Goal: Check status: Check status

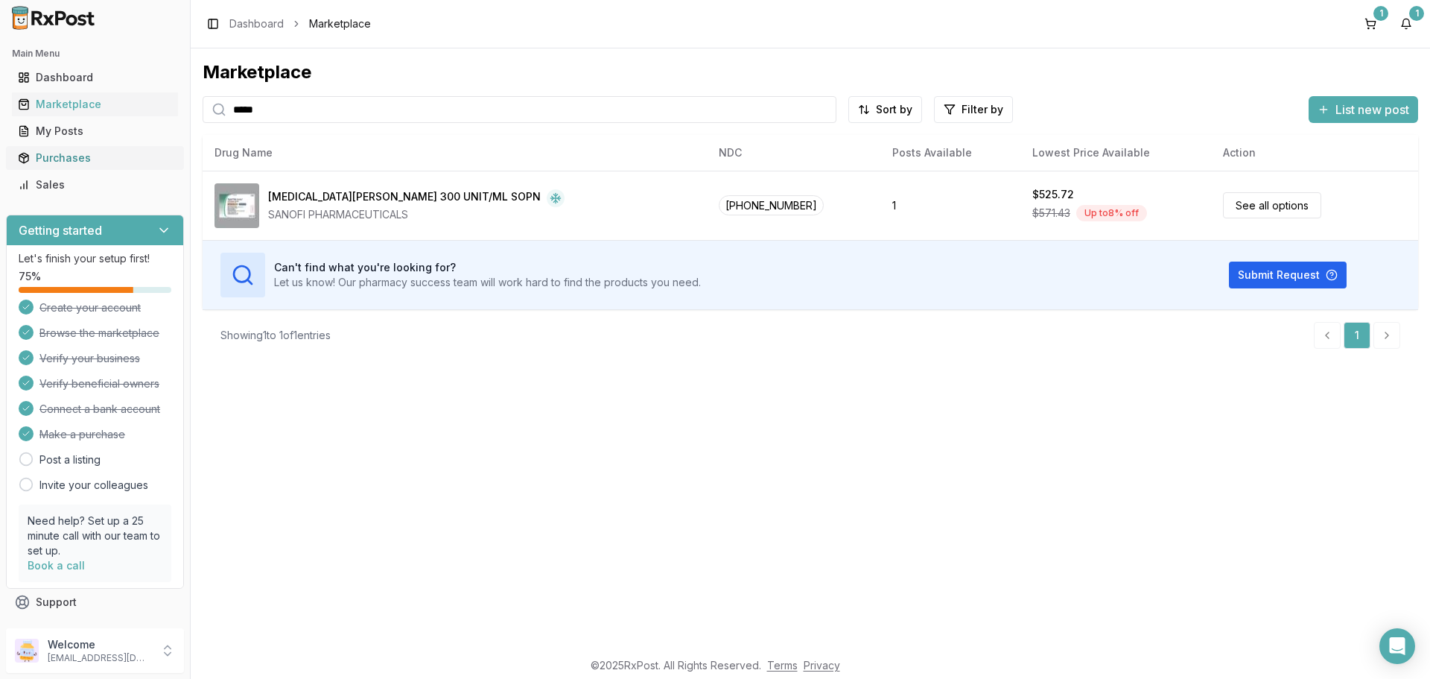
click at [80, 159] on div "Purchases" at bounding box center [95, 157] width 154 height 15
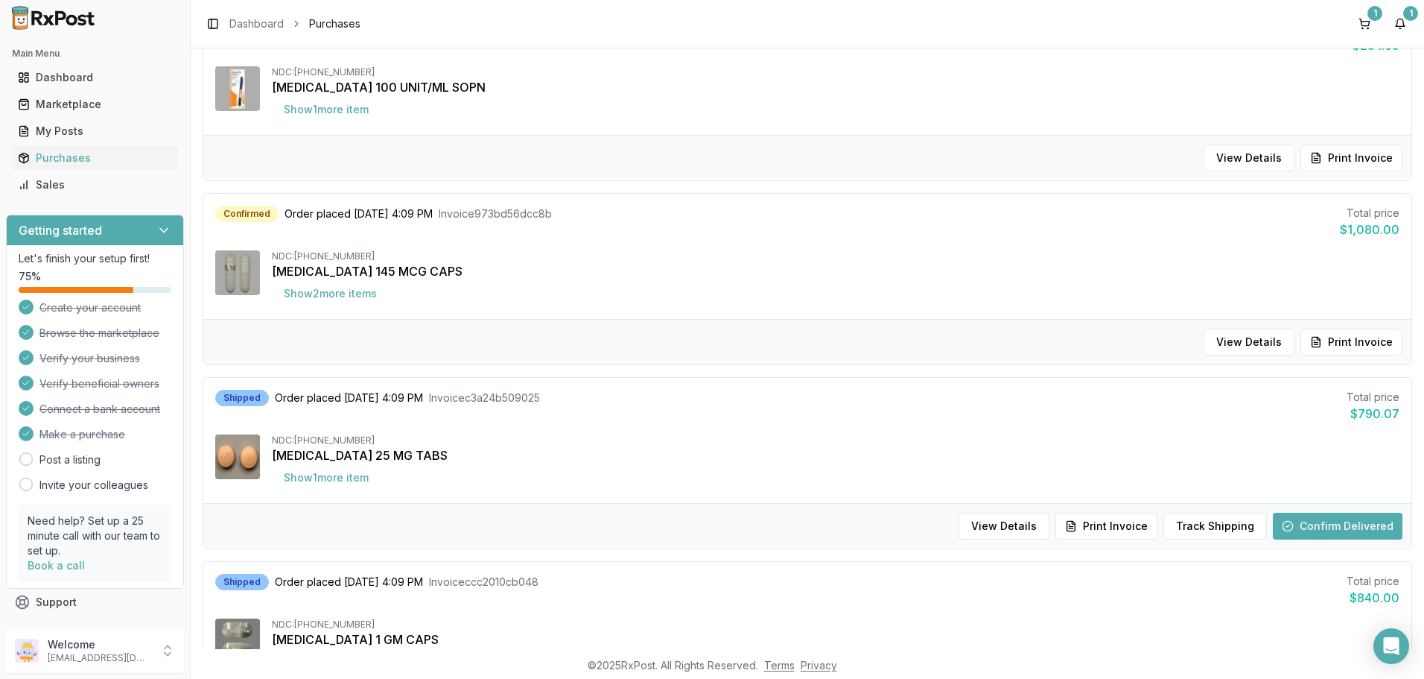
scroll to position [745, 0]
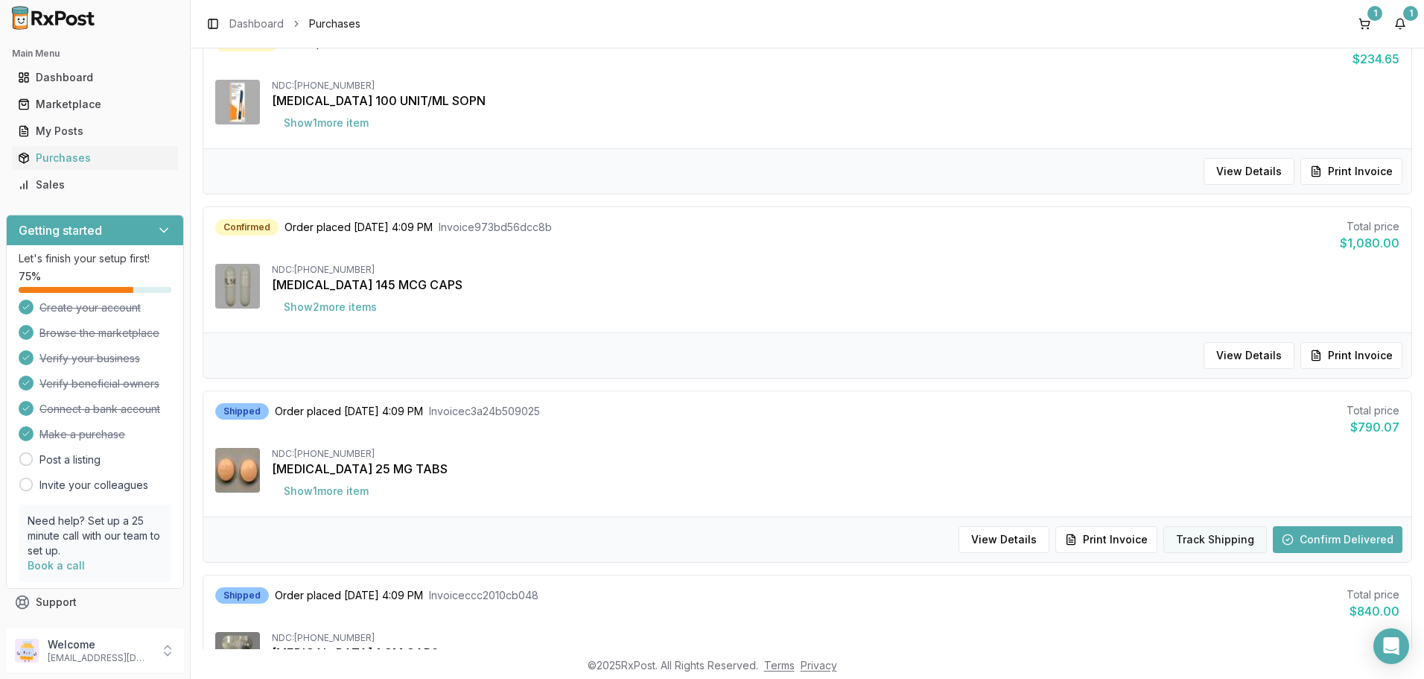
click at [1190, 539] on button "Track Shipping" at bounding box center [1216, 539] width 104 height 27
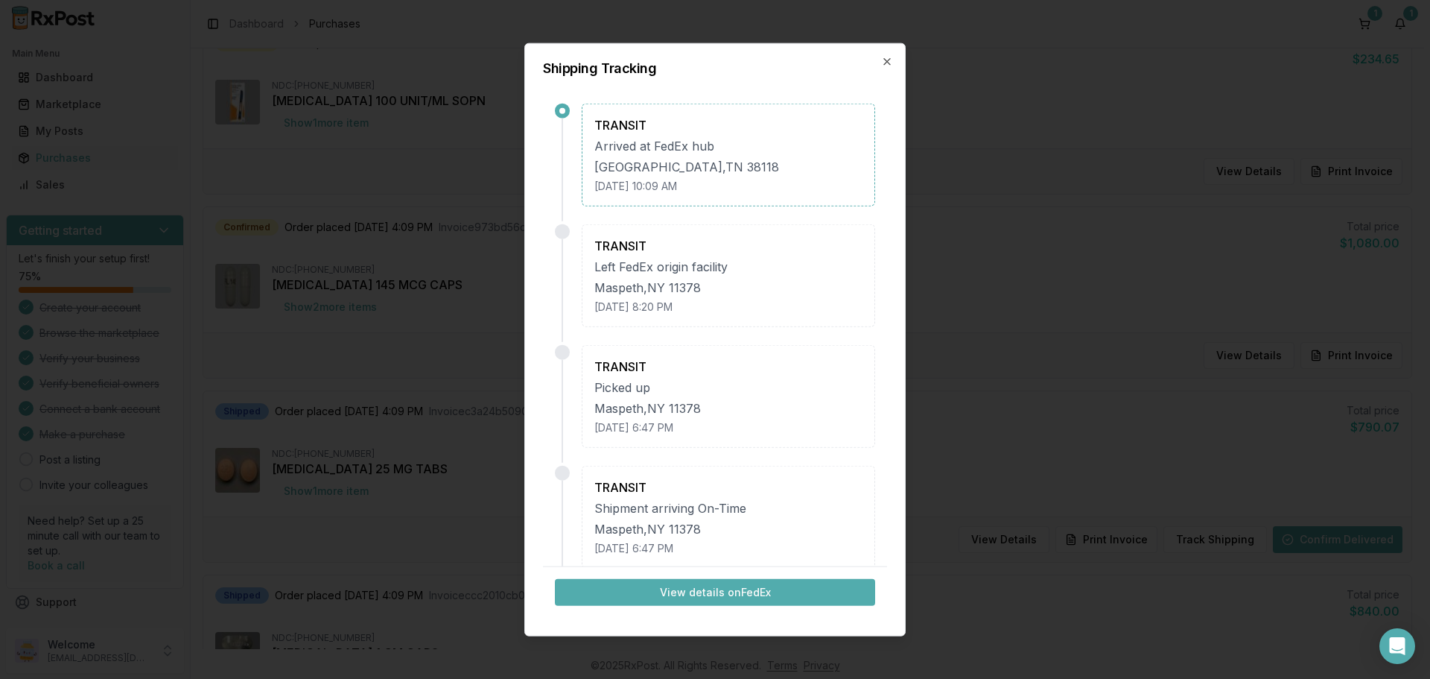
click at [695, 589] on button "View details on FedEx" at bounding box center [715, 592] width 320 height 27
click at [891, 60] on icon "button" at bounding box center [887, 61] width 12 height 12
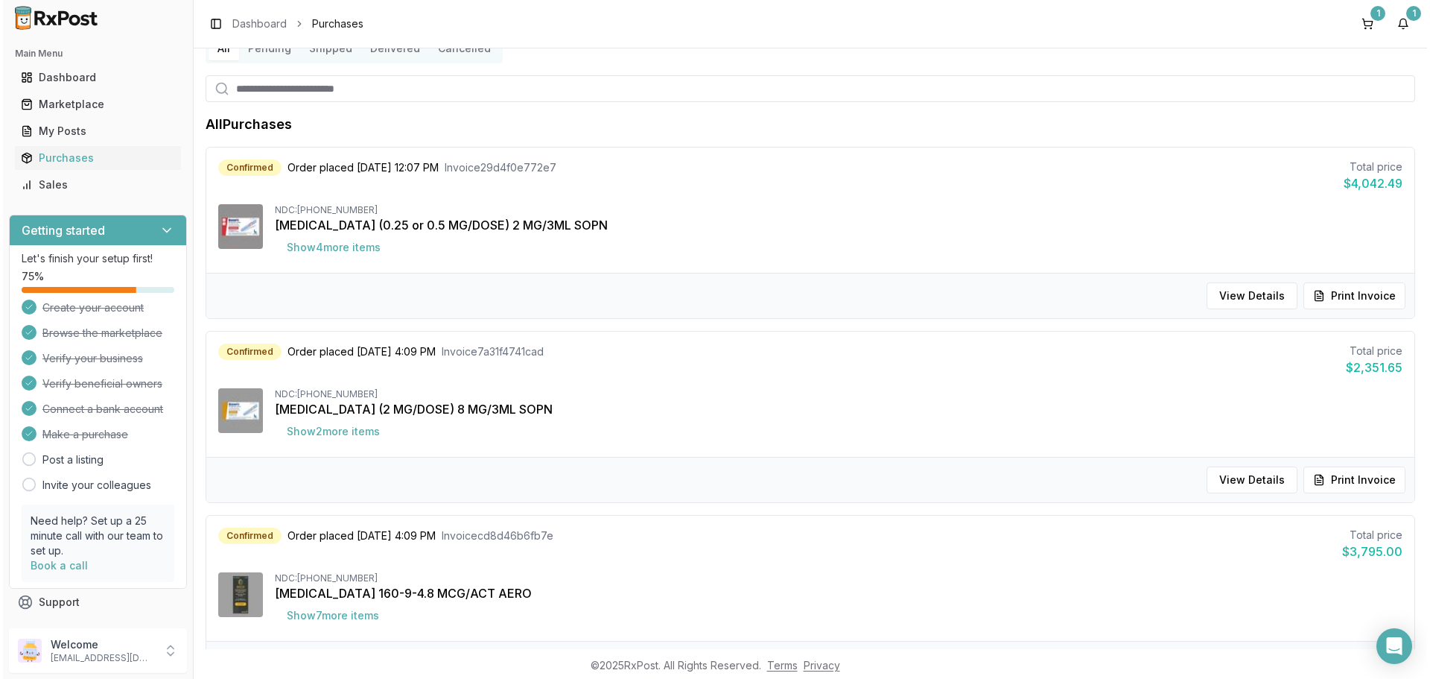
scroll to position [0, 0]
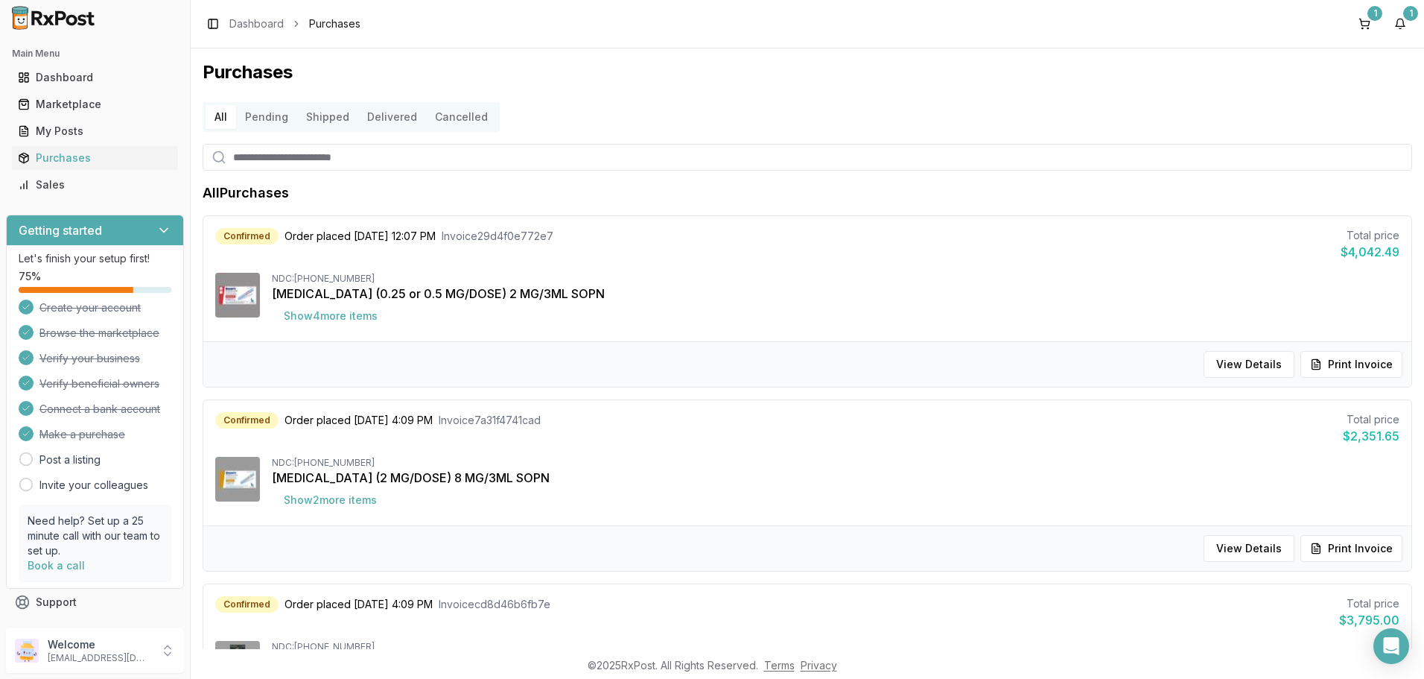
click at [298, 165] on input "search" at bounding box center [808, 157] width 1210 height 27
type input "***"
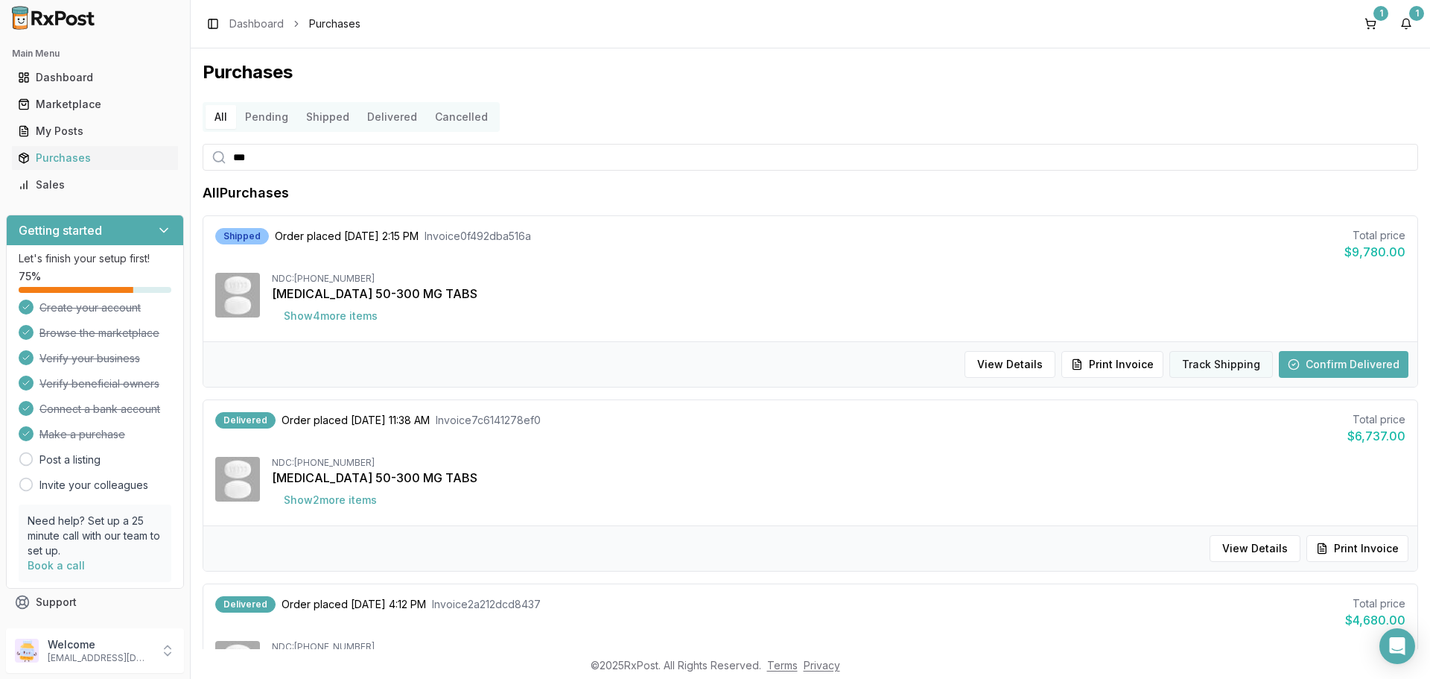
click at [1217, 364] on button "Track Shipping" at bounding box center [1222, 364] width 104 height 27
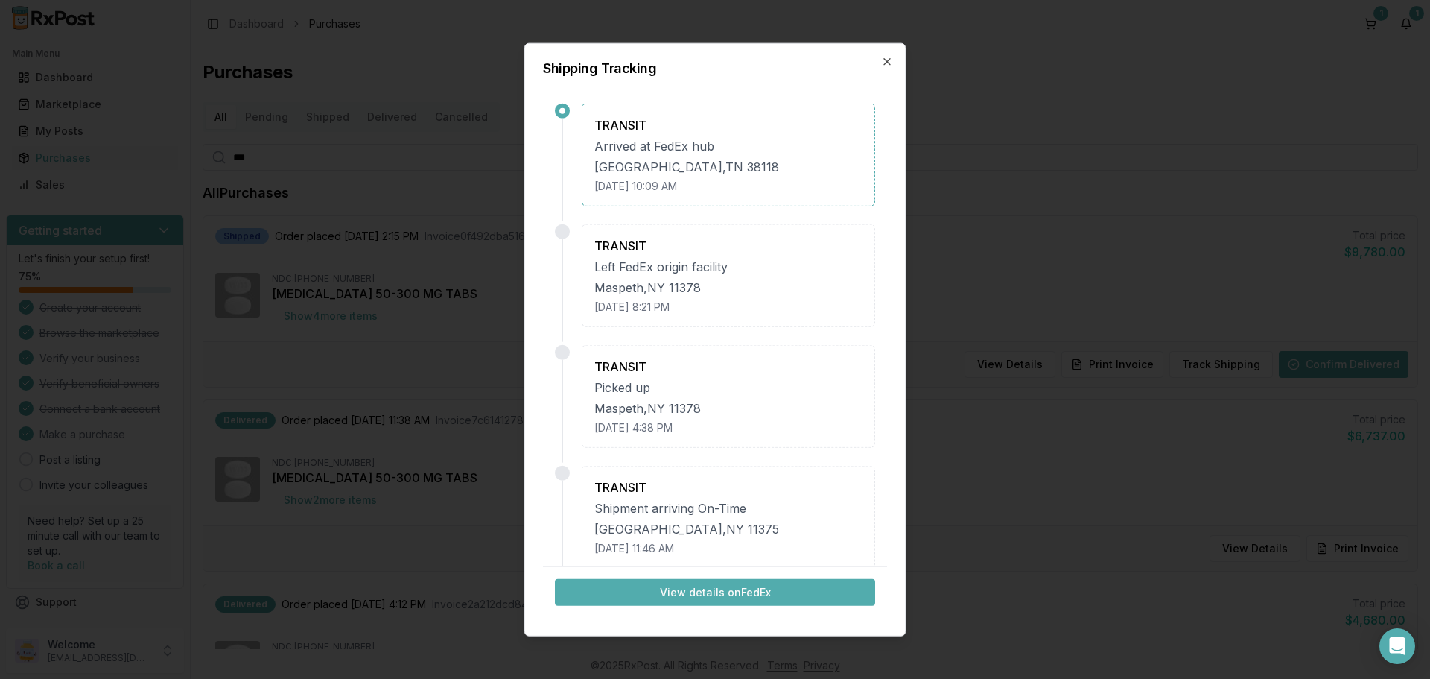
click at [746, 598] on button "View details on FedEx" at bounding box center [715, 592] width 320 height 27
click at [884, 61] on icon "button" at bounding box center [887, 61] width 12 height 12
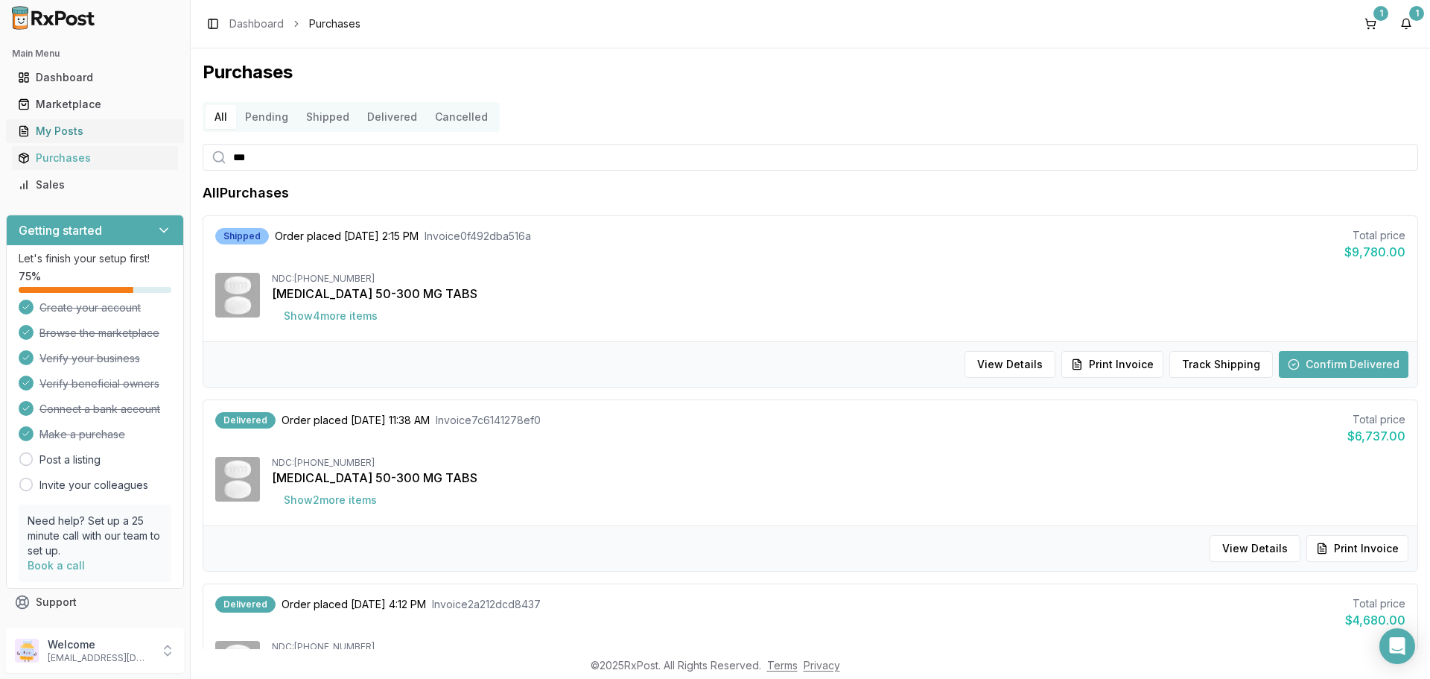
drag, startPoint x: 285, startPoint y: 155, endPoint x: 77, endPoint y: 142, distance: 207.5
click at [101, 155] on div "Main Menu Dashboard Marketplace My Posts Purchases Sales Getting started Let's …" at bounding box center [715, 339] width 1430 height 679
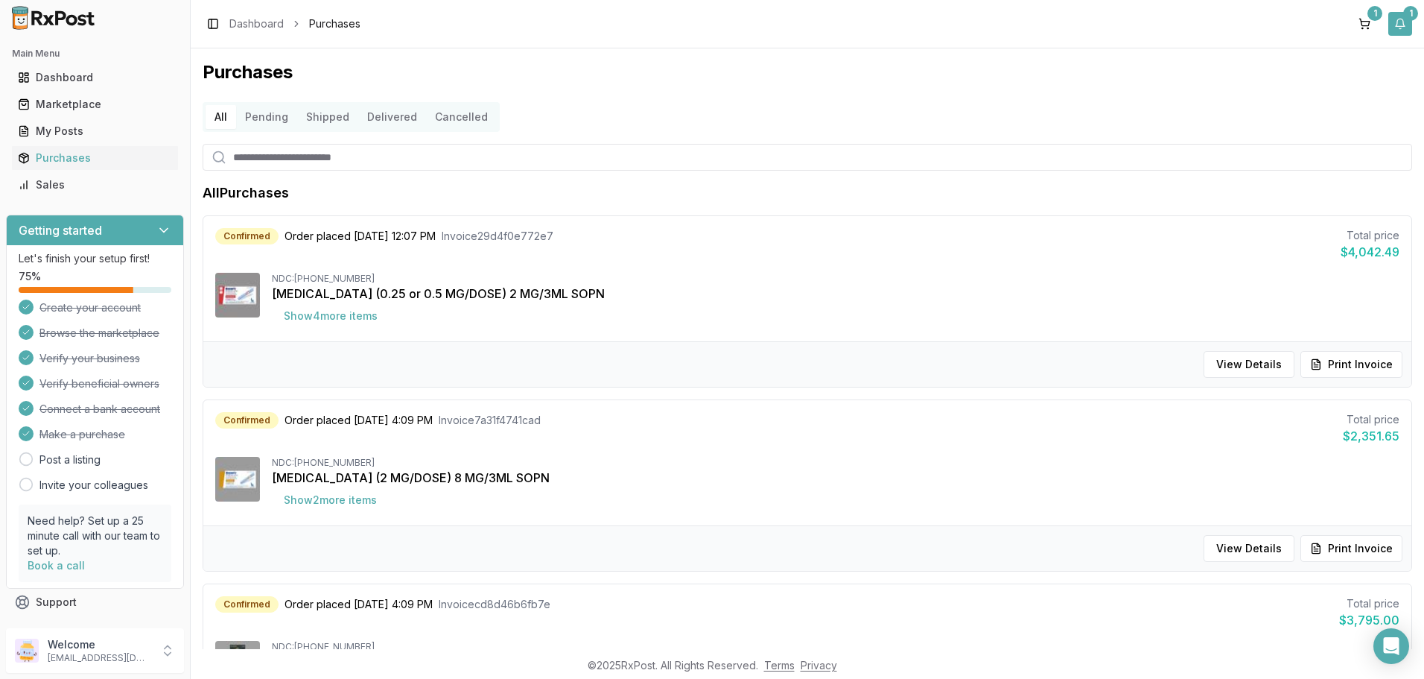
click at [1406, 23] on button "1" at bounding box center [1401, 24] width 24 height 24
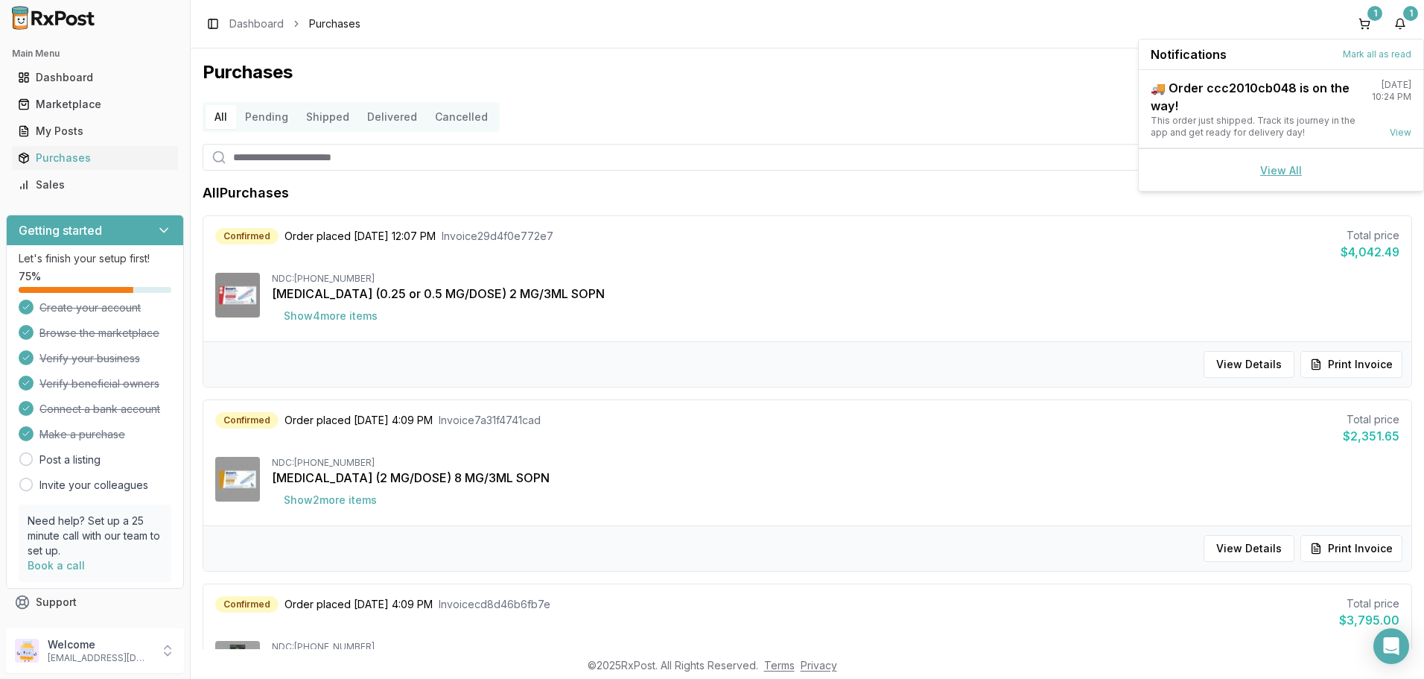
click at [1281, 165] on link "View All" at bounding box center [1282, 170] width 42 height 13
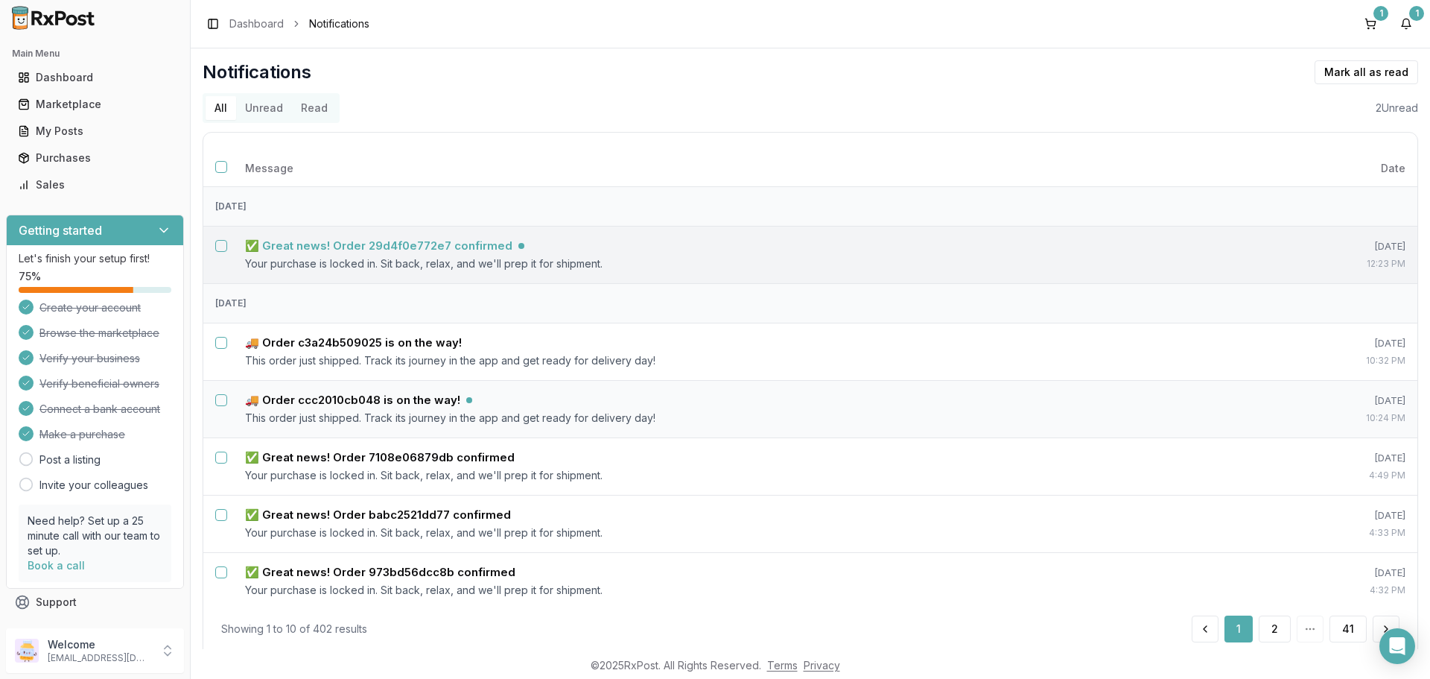
click at [477, 247] on h5 "✅ Great news! Order 29d4f0e772e7 confirmed" at bounding box center [378, 245] width 267 height 15
